Goal: Task Accomplishment & Management: Manage account settings

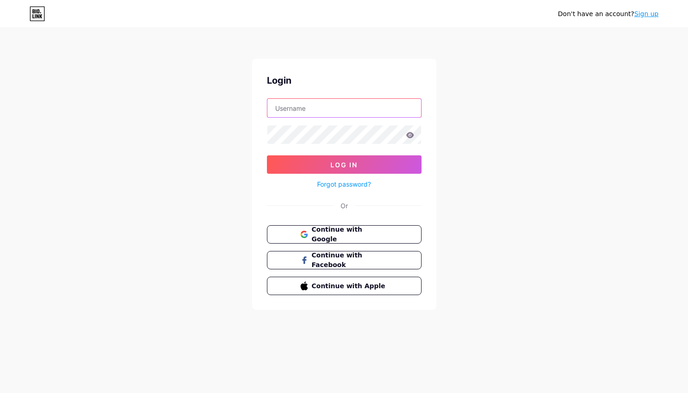
click at [303, 115] on input "text" at bounding box center [344, 108] width 154 height 18
click at [267, 156] on button "Log In" at bounding box center [344, 165] width 155 height 18
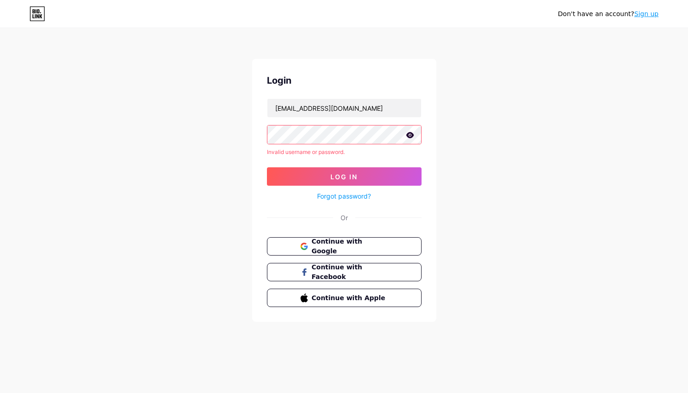
click at [409, 138] on icon at bounding box center [410, 135] width 8 height 6
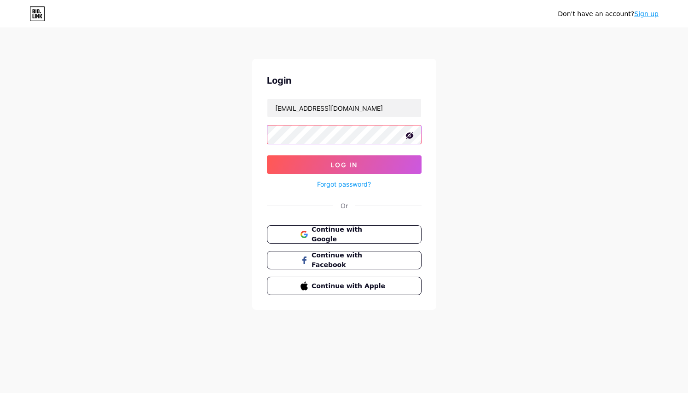
click at [267, 156] on button "Log In" at bounding box center [344, 165] width 155 height 18
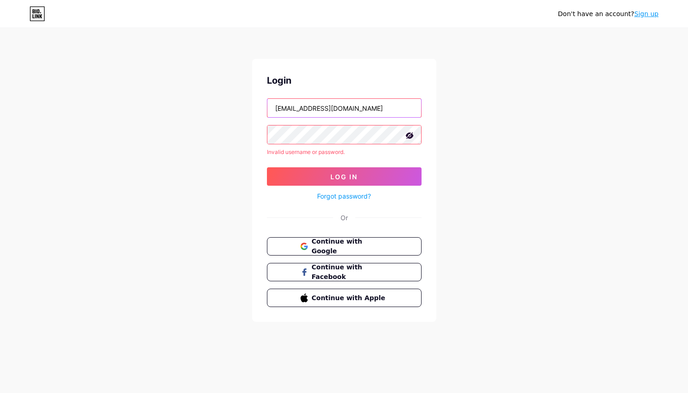
click at [308, 112] on input "[EMAIL_ADDRESS][DOMAIN_NAME]" at bounding box center [344, 108] width 154 height 18
type input "[PERSON_NAME]"
click at [267, 168] on button "Log In" at bounding box center [344, 177] width 155 height 18
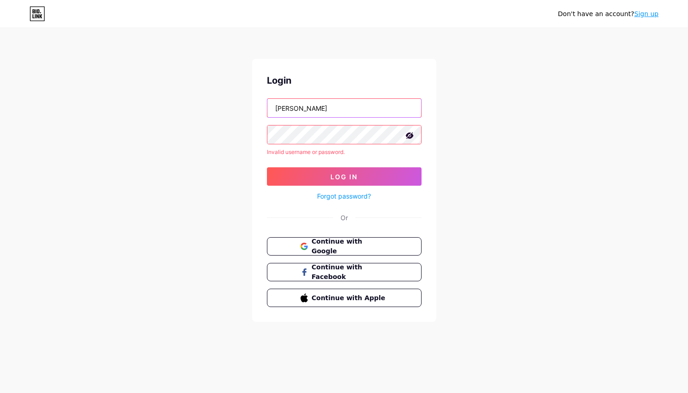
click at [301, 108] on input "[PERSON_NAME]" at bounding box center [344, 108] width 154 height 18
click at [267, 168] on button "Log In" at bounding box center [344, 177] width 155 height 18
click at [344, 196] on link "Forgot password?" at bounding box center [344, 196] width 54 height 10
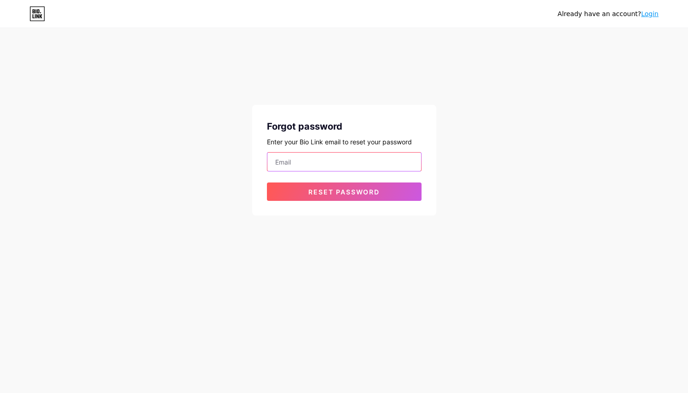
click at [301, 164] on input "email" at bounding box center [344, 162] width 154 height 18
click at [319, 162] on input "javierbarciela"[DOMAIN_NAME]" at bounding box center [344, 162] width 154 height 18
click at [364, 167] on input "[EMAIL_ADDRESS][DOMAIN_NAME]" at bounding box center [344, 162] width 154 height 18
click at [315, 161] on input "[EMAIL_ADDRESS][DOMAIN_NAME]" at bounding box center [344, 162] width 154 height 18
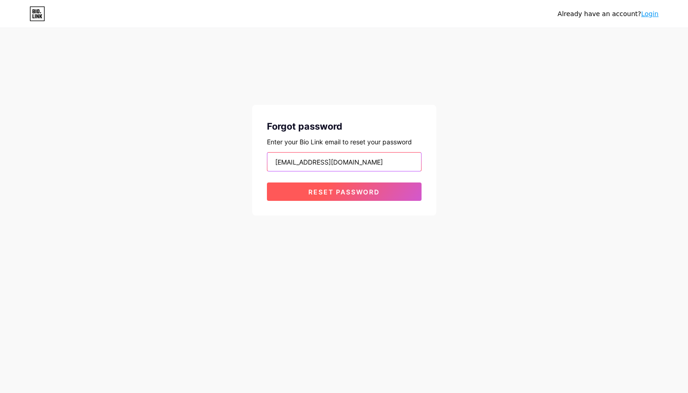
type input "[EMAIL_ADDRESS][DOMAIN_NAME]"
click at [318, 188] on span "Reset password" at bounding box center [343, 192] width 71 height 8
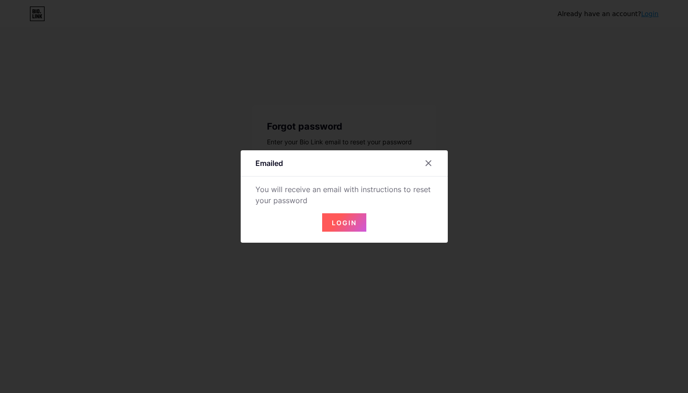
click at [335, 215] on button "Login" at bounding box center [344, 223] width 44 height 18
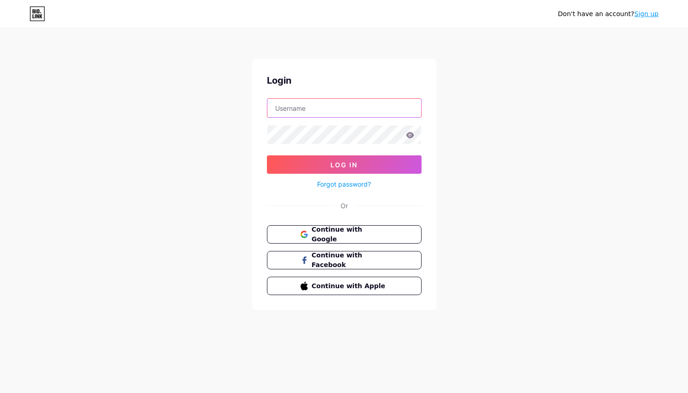
click at [314, 104] on input "text" at bounding box center [344, 108] width 154 height 18
type input "[EMAIL_ADDRESS][DOMAIN_NAME]"
click at [267, 156] on button "Log In" at bounding box center [344, 165] width 155 height 18
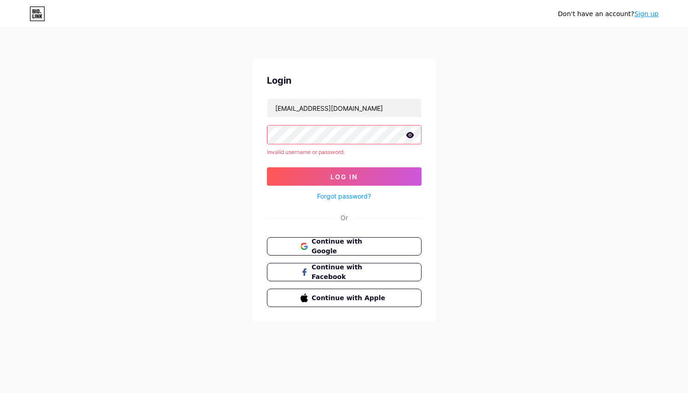
click at [411, 135] on icon at bounding box center [410, 135] width 8 height 6
click at [267, 168] on button "Log In" at bounding box center [344, 177] width 155 height 18
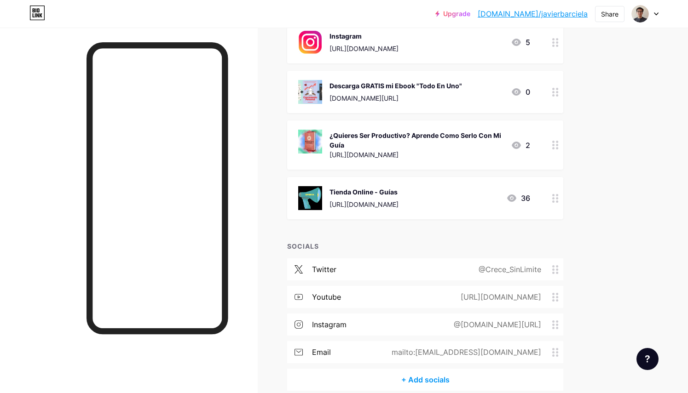
scroll to position [316, 0]
